Goal: Navigation & Orientation: Find specific page/section

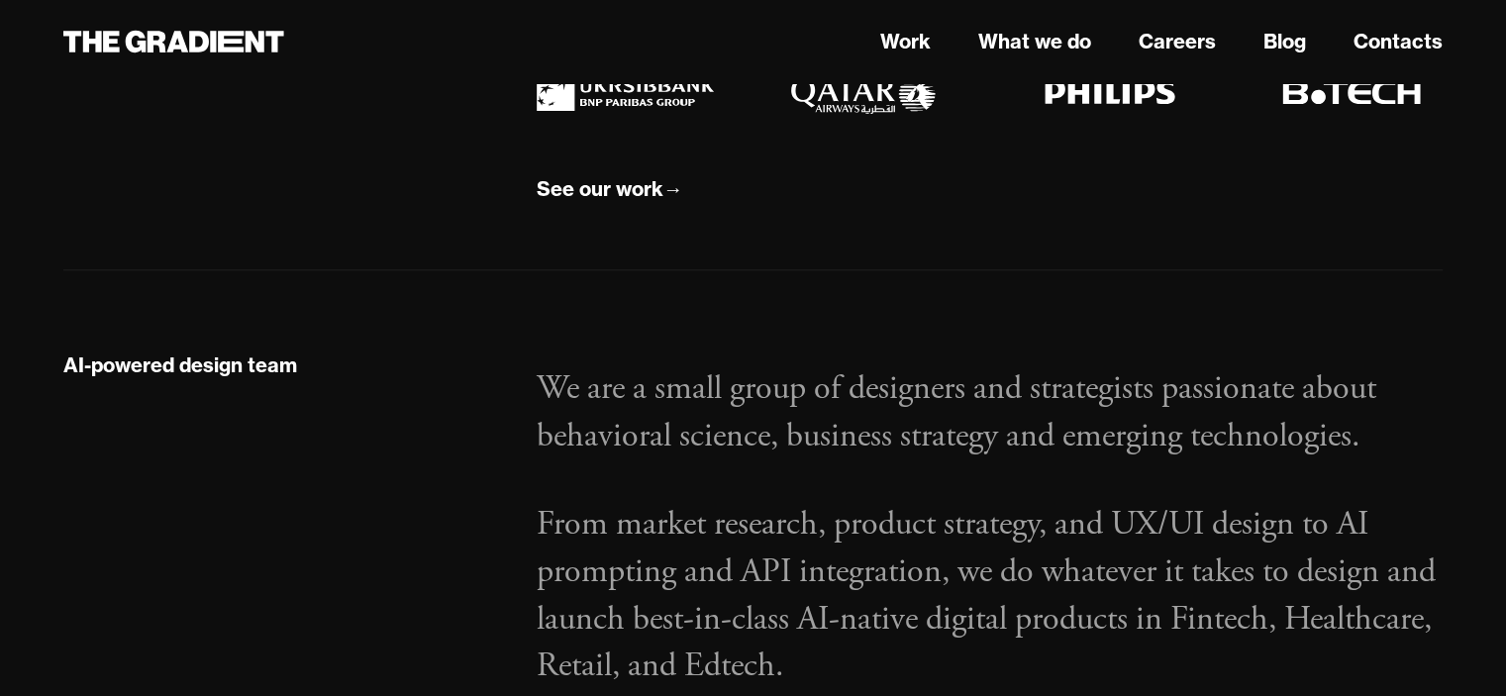
scroll to position [2137, 0]
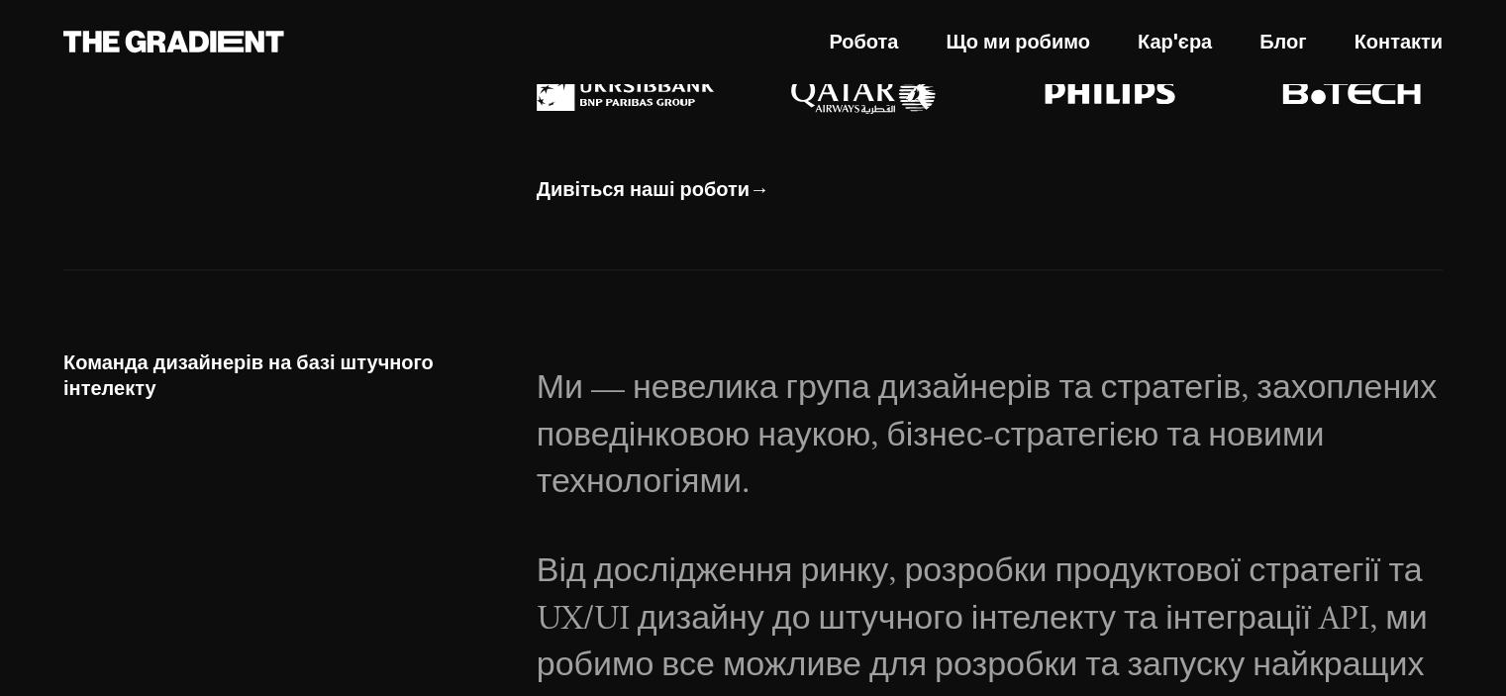
click at [1065, 166] on div "Дивіться наші роботи →" at bounding box center [990, 88] width 946 height 235
drag, startPoint x: 1065, startPoint y: 166, endPoint x: 1054, endPoint y: 165, distance: 10.9
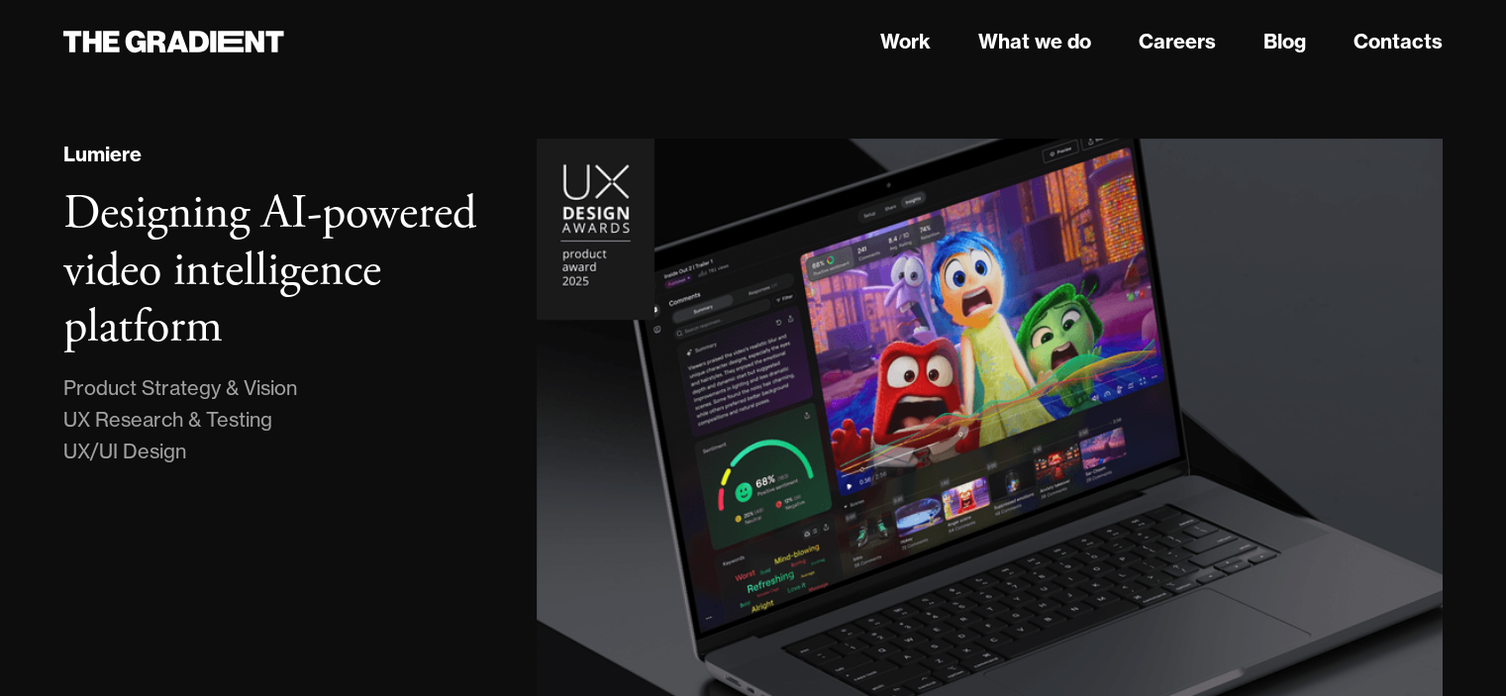
scroll to position [0, 0]
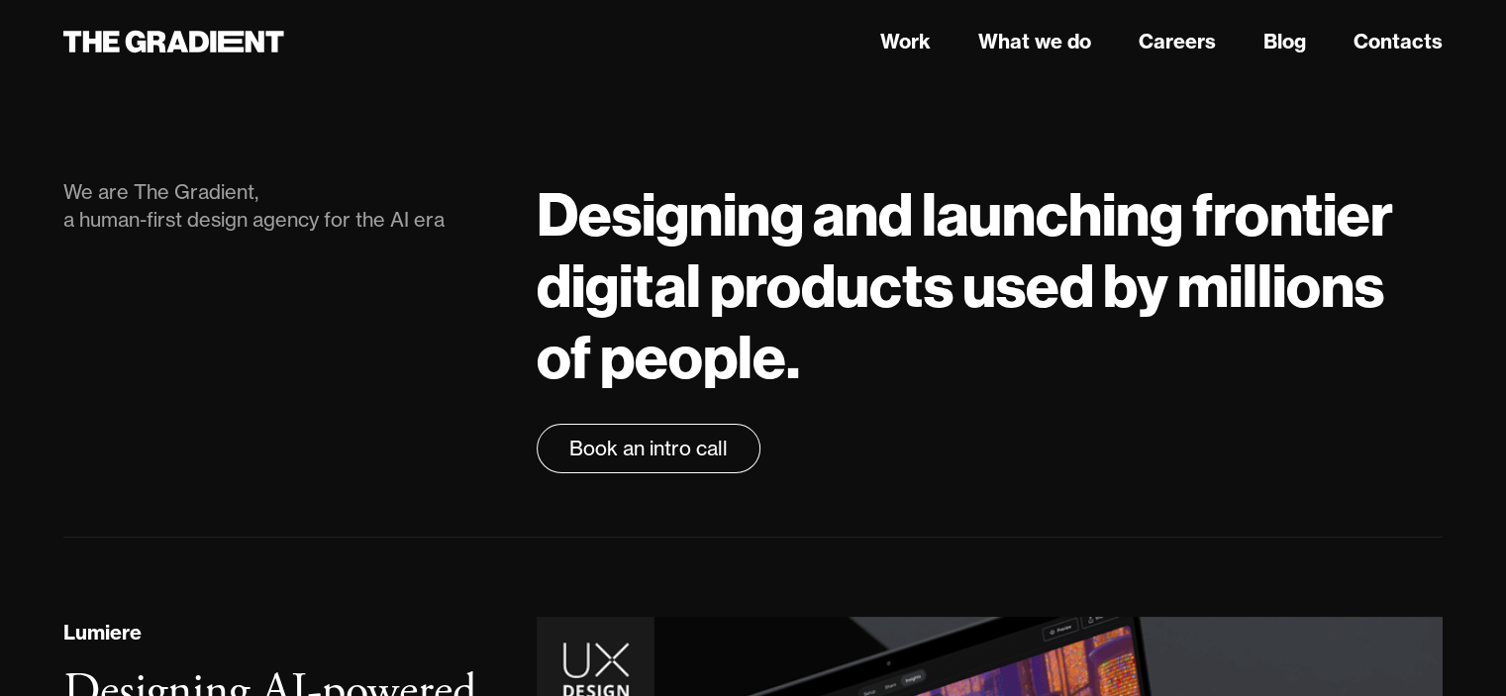
click at [927, 245] on h1 "Designing and launching frontier digital products used by millions of people." at bounding box center [990, 285] width 906 height 214
click at [920, 41] on link "Work" at bounding box center [905, 42] width 50 height 30
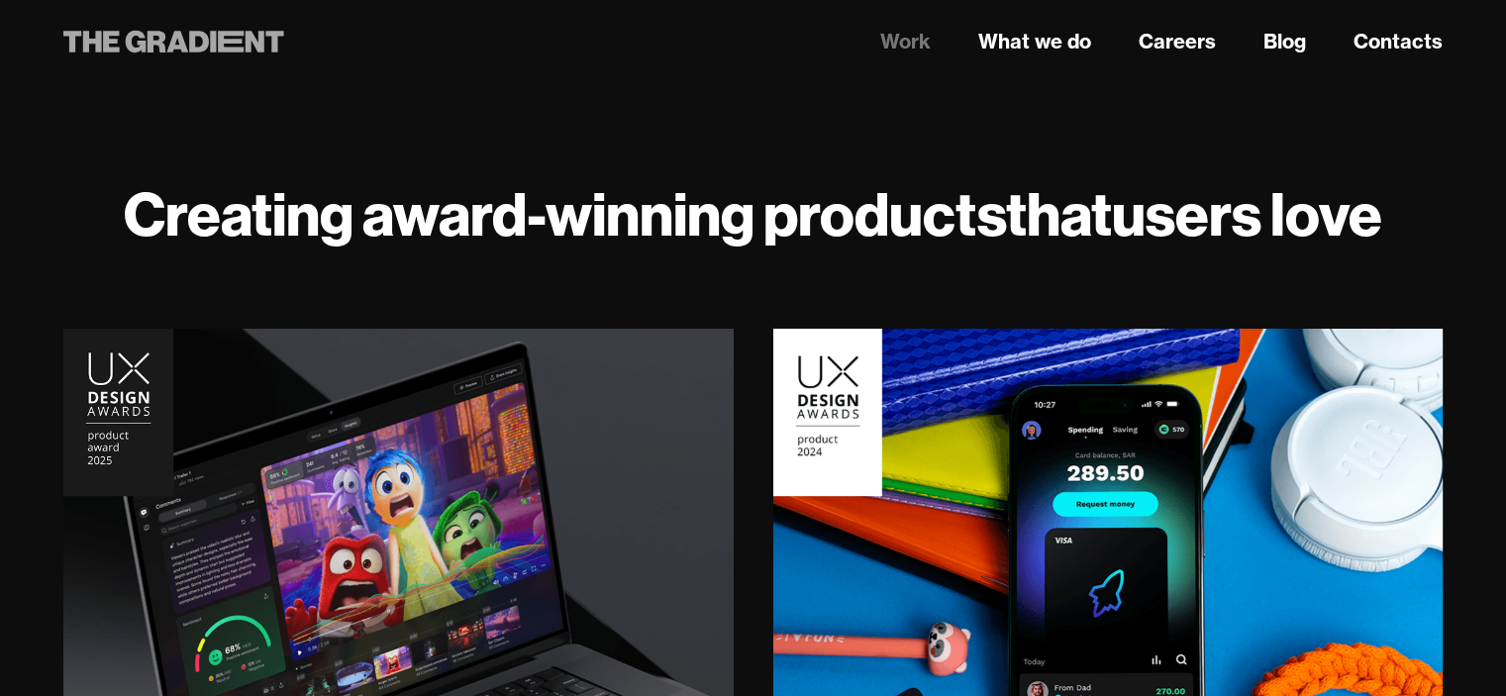
click at [241, 43] on icon at bounding box center [231, 42] width 26 height 22
